Goal: Task Accomplishment & Management: Manage account settings

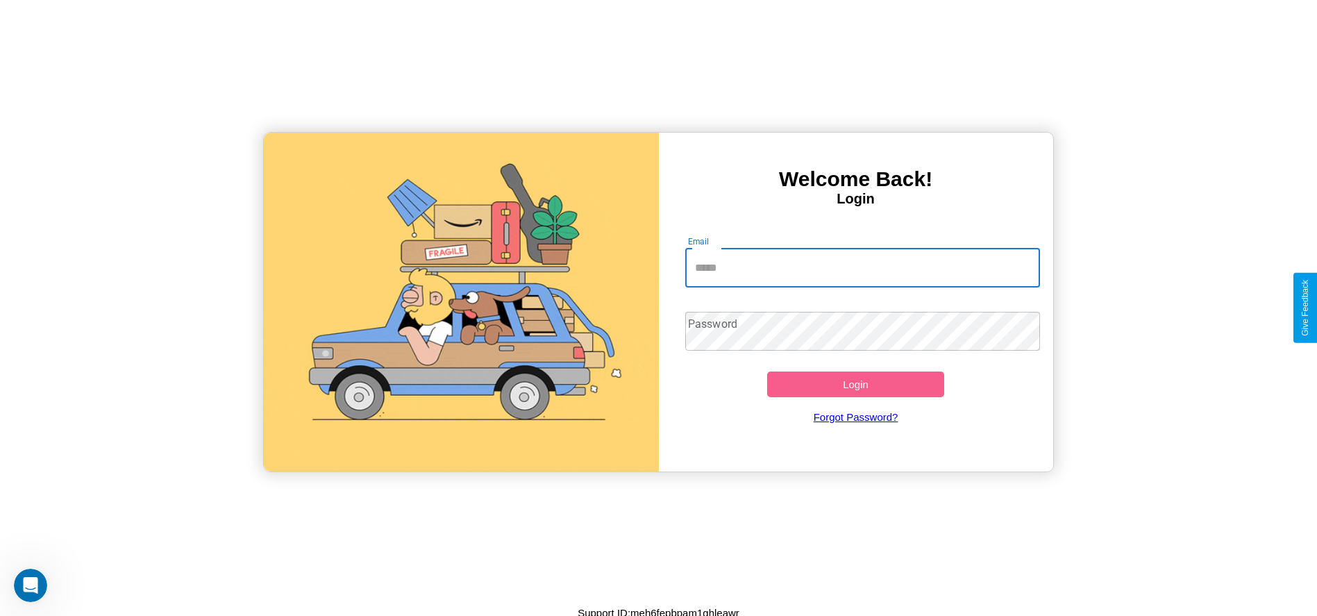
click at [862, 267] on input "Email" at bounding box center [862, 268] width 355 height 39
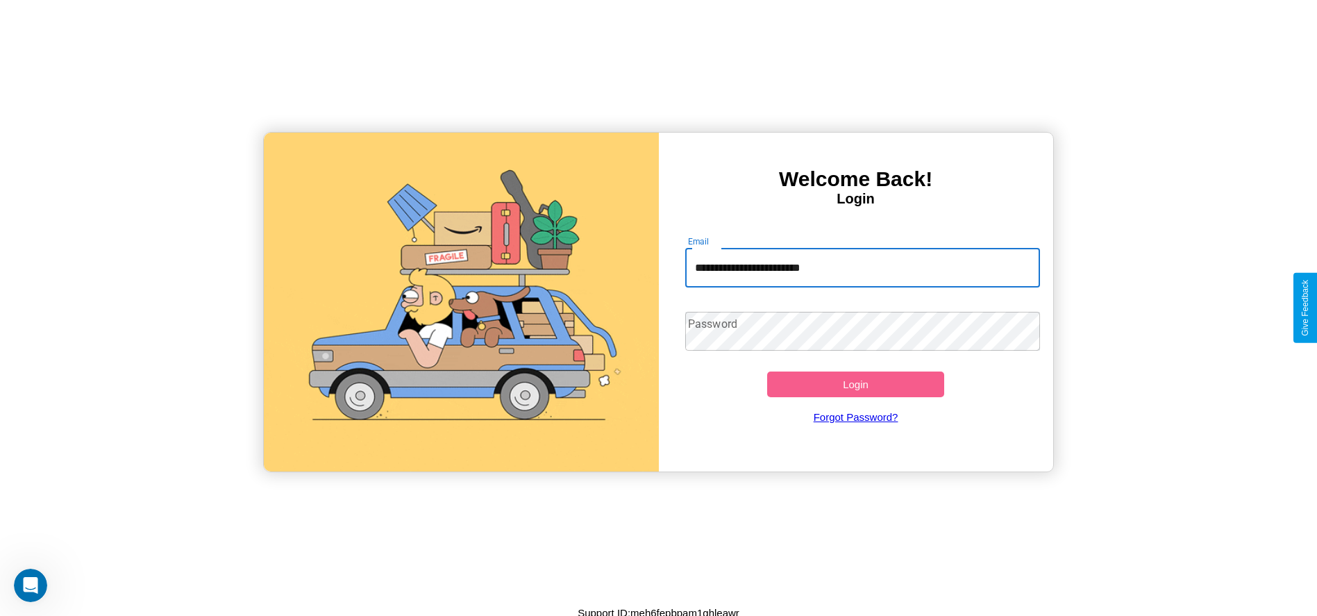
type input "**********"
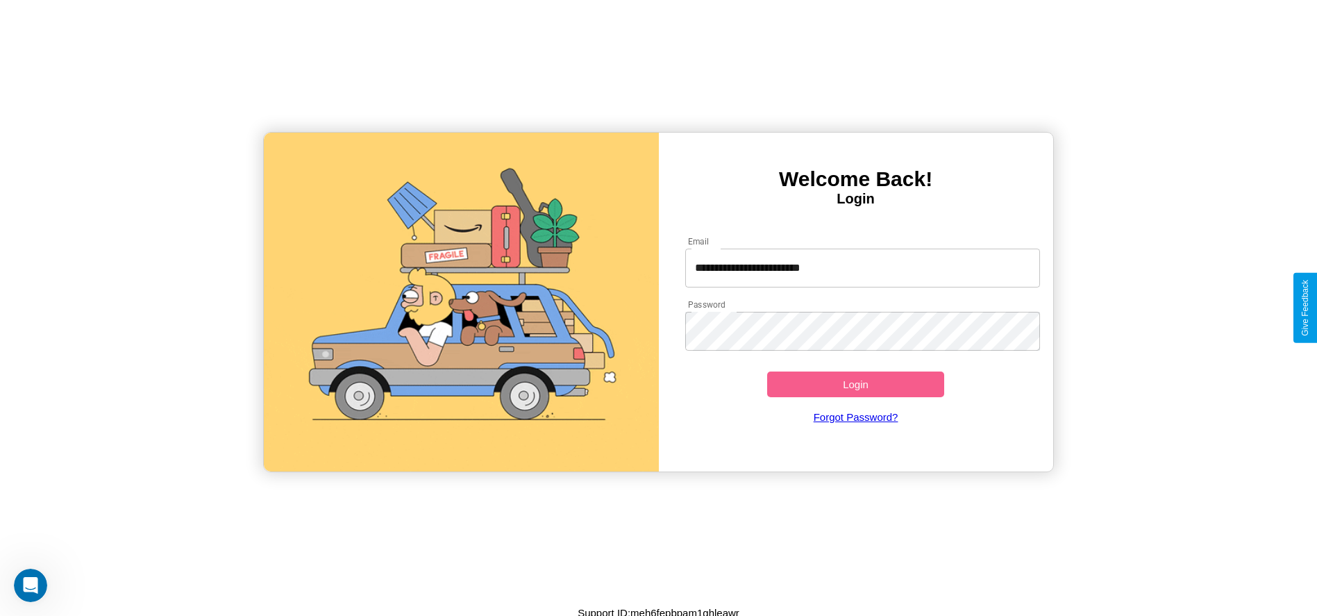
click at [855, 384] on button "Login" at bounding box center [856, 384] width 178 height 26
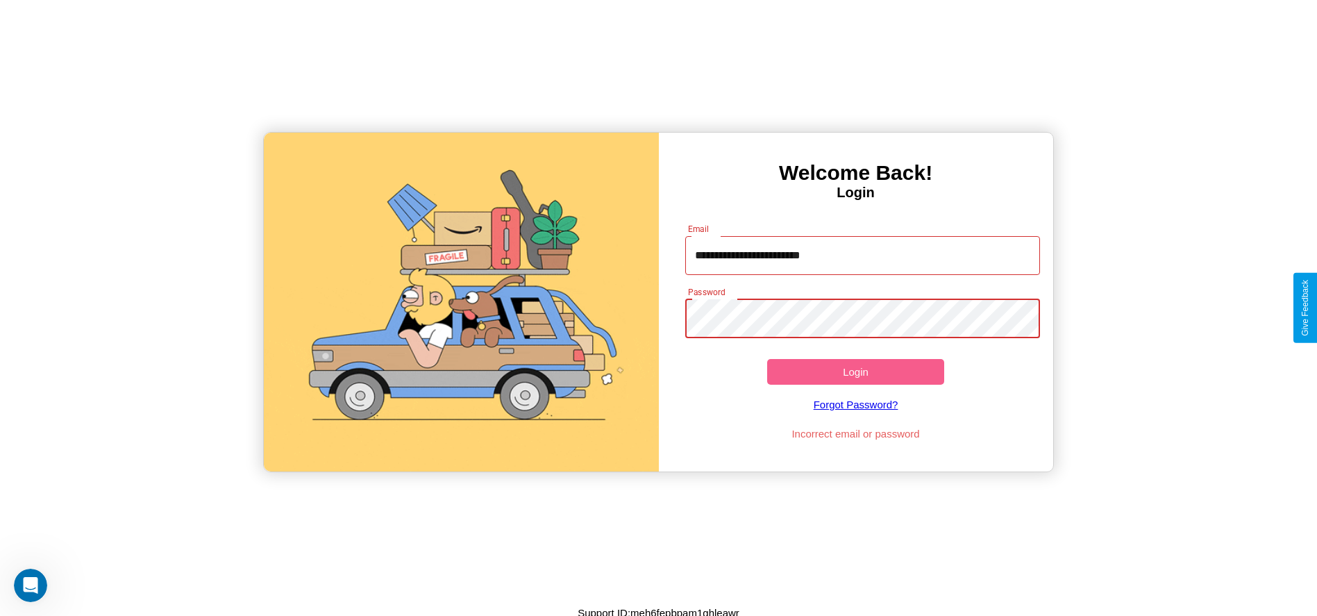
click at [855, 371] on button "Login" at bounding box center [856, 372] width 178 height 26
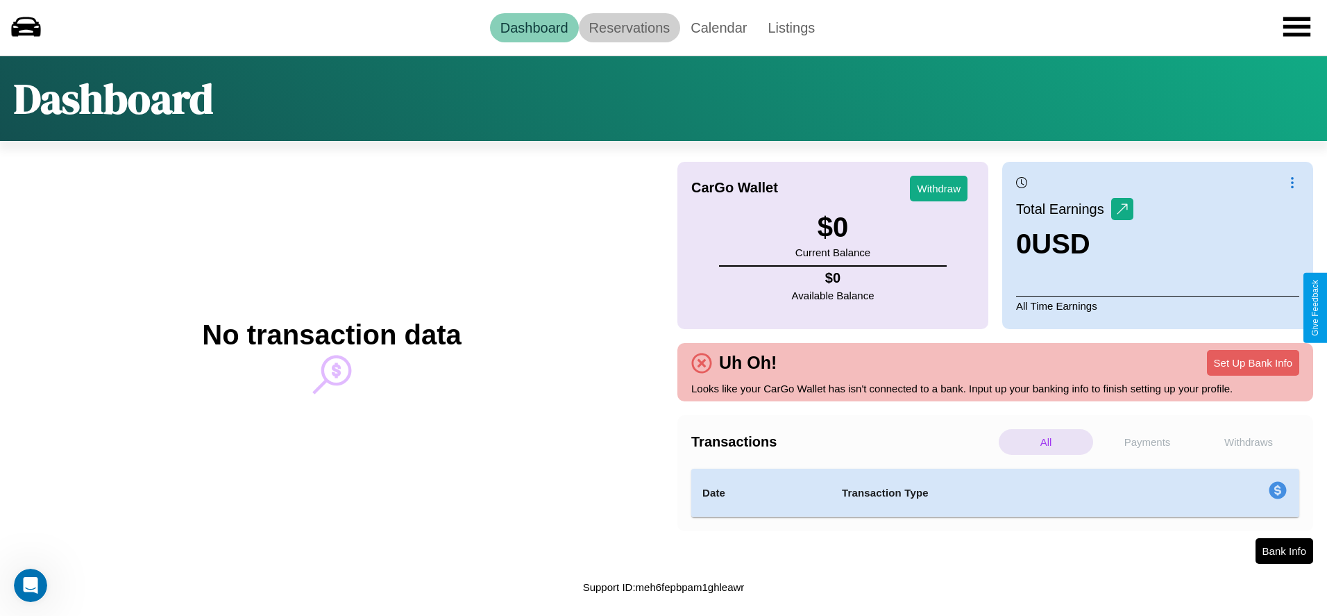
click at [629, 27] on link "Reservations" at bounding box center [630, 27] width 102 height 29
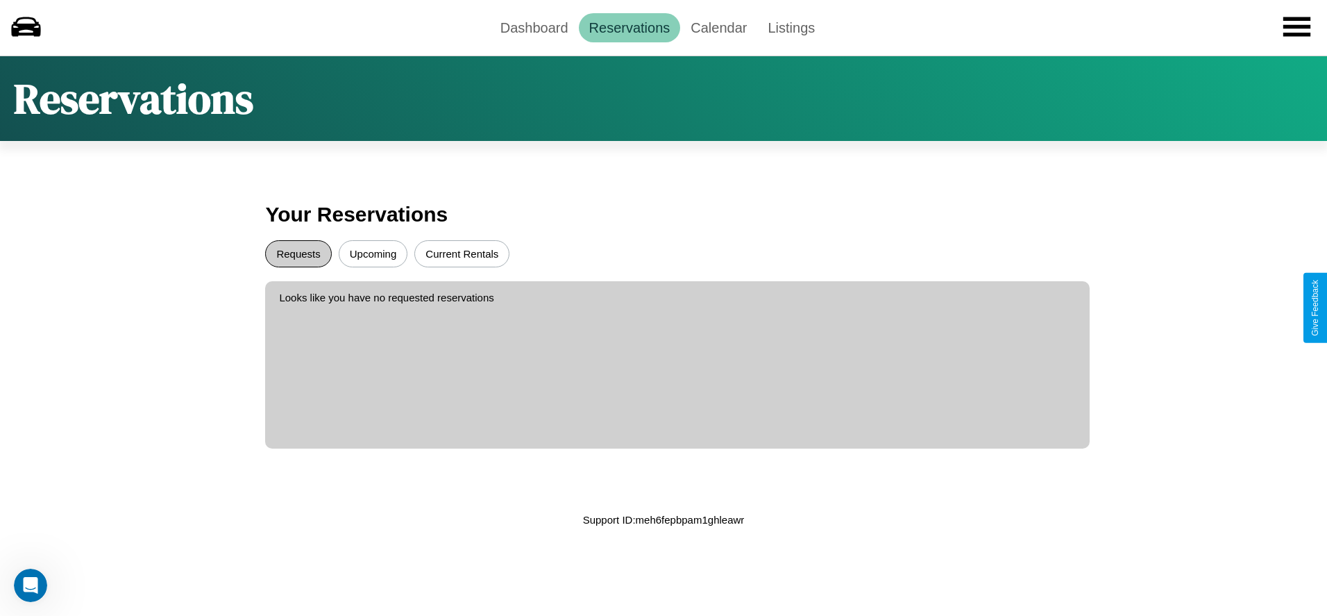
click at [298, 253] on button "Requests" at bounding box center [298, 253] width 66 height 27
click at [373, 253] on button "Upcoming" at bounding box center [373, 253] width 69 height 27
click at [534, 27] on link "Dashboard" at bounding box center [534, 27] width 89 height 29
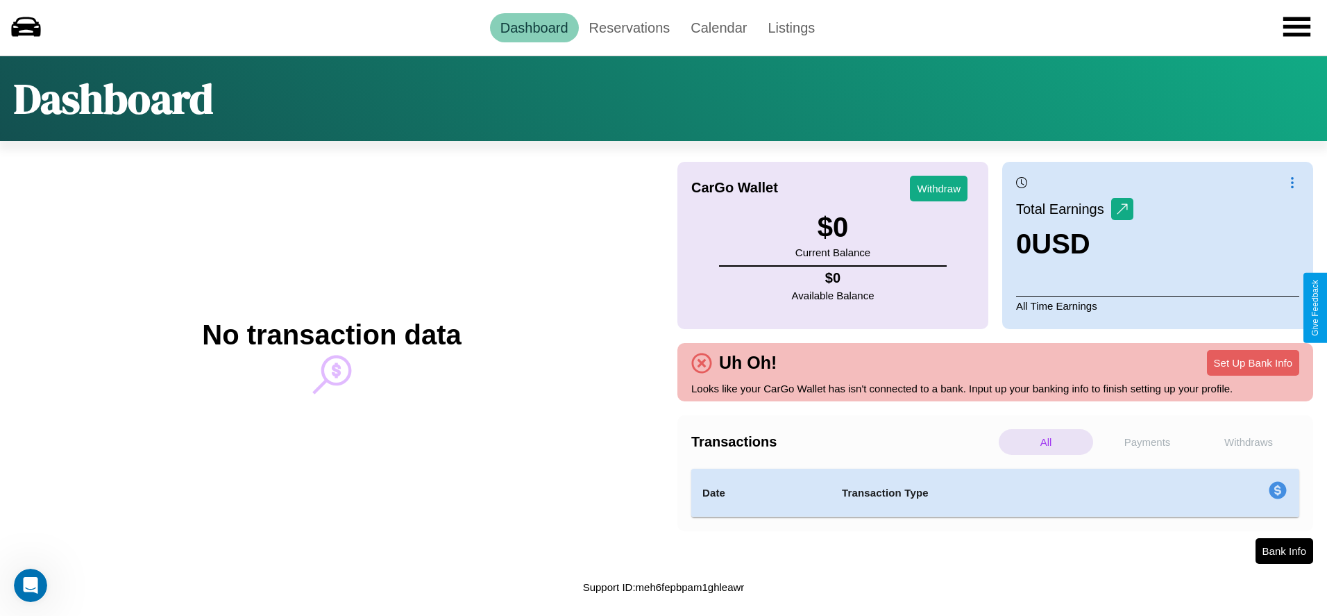
click at [1249, 441] on p "Withdraws" at bounding box center [1249, 442] width 94 height 26
click at [1147, 441] on p "Payments" at bounding box center [1147, 442] width 94 height 26
click at [1249, 441] on p "Withdraws" at bounding box center [1249, 442] width 94 height 26
click at [1147, 441] on p "Payments" at bounding box center [1147, 442] width 94 height 26
click at [1249, 441] on p "Withdraws" at bounding box center [1249, 442] width 94 height 26
